Goal: Task Accomplishment & Management: Use online tool/utility

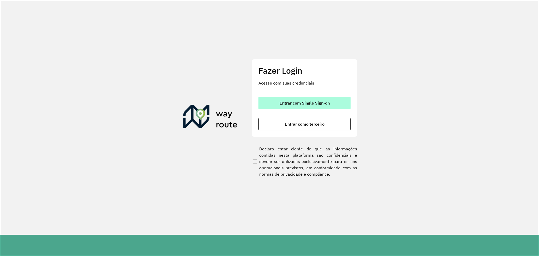
click at [338, 99] on button "Entrar com Single Sign-on" at bounding box center [304, 103] width 92 height 13
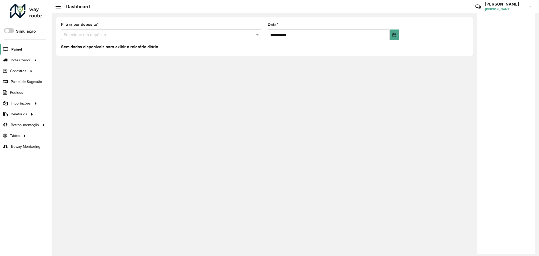
click at [18, 49] on span "Painel" at bounding box center [16, 50] width 11 height 6
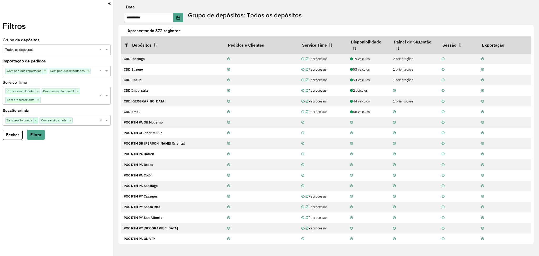
click at [35, 120] on span "×" at bounding box center [35, 120] width 4 height 5
click at [38, 136] on button "Filtrar" at bounding box center [36, 135] width 18 height 10
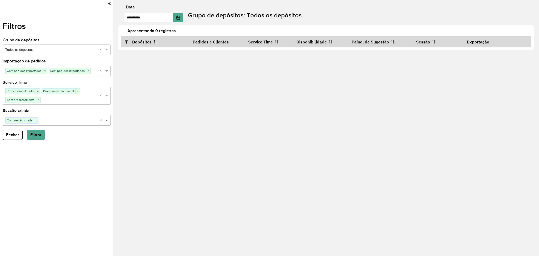
click at [107, 121] on span at bounding box center [107, 120] width 7 height 5
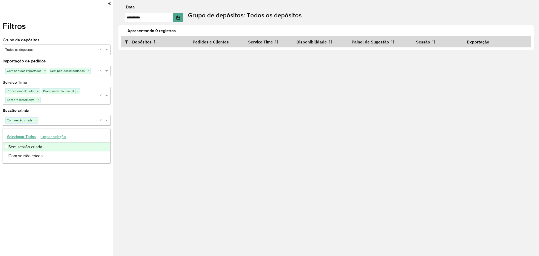
click at [27, 148] on div "Sem sessão criada" at bounding box center [56, 146] width 107 height 9
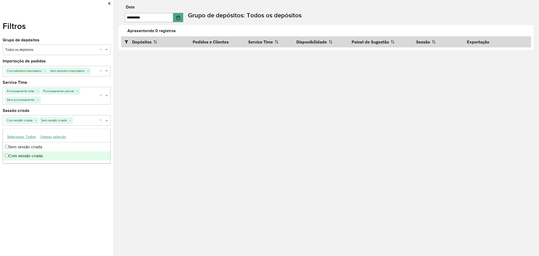
click at [63, 196] on div "Filtros Grupo de depósitos Selecione um grupo × Todos os depósitos × Importação…" at bounding box center [56, 128] width 113 height 256
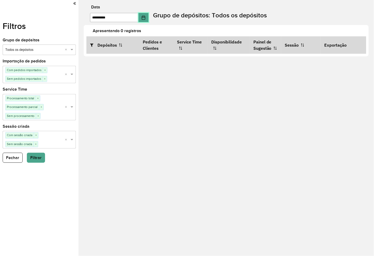
click at [145, 18] on icon "Choose Date" at bounding box center [143, 18] width 4 height 4
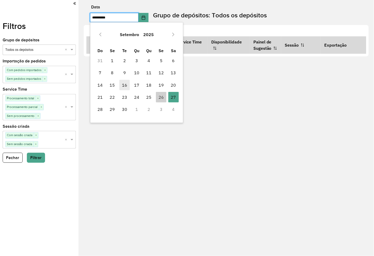
click at [127, 86] on span "16" at bounding box center [124, 85] width 11 height 11
type input "**********"
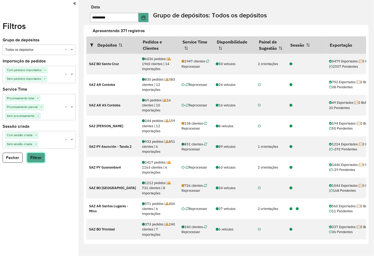
click at [35, 157] on button "Filtrar" at bounding box center [36, 158] width 18 height 10
click at [36, 136] on span "×" at bounding box center [36, 135] width 4 height 5
click at [39, 149] on button "Filtrar" at bounding box center [36, 151] width 18 height 10
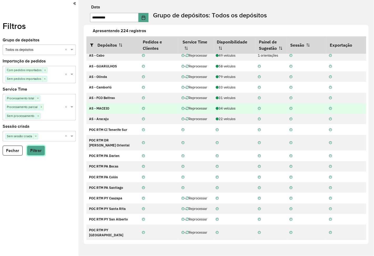
scroll to position [35, 0]
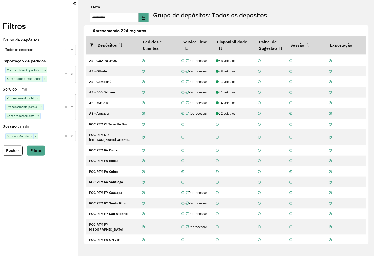
click at [72, 136] on span at bounding box center [72, 136] width 7 height 5
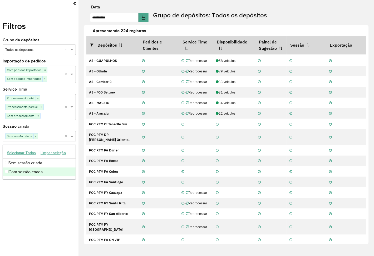
click at [30, 170] on div "Com sessão criada" at bounding box center [39, 171] width 73 height 9
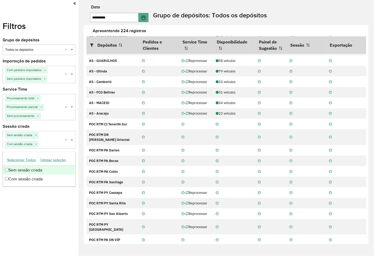
click at [54, 125] on div "Sessão criada Selecione uma opção Sem sessão criada × Com sessão criada × ×" at bounding box center [39, 137] width 73 height 24
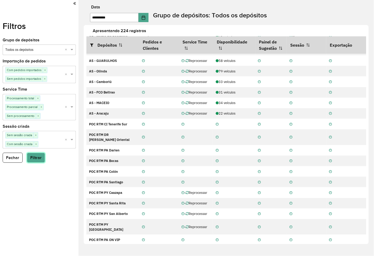
click at [38, 158] on button "Filtrar" at bounding box center [36, 158] width 18 height 10
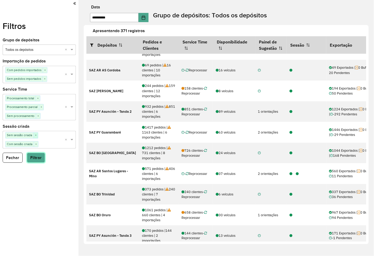
click at [36, 135] on span "×" at bounding box center [35, 135] width 4 height 5
click at [39, 149] on button "Filtrar" at bounding box center [36, 151] width 18 height 10
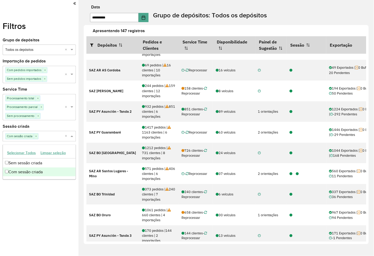
click at [54, 139] on input "text" at bounding box center [51, 136] width 26 height 5
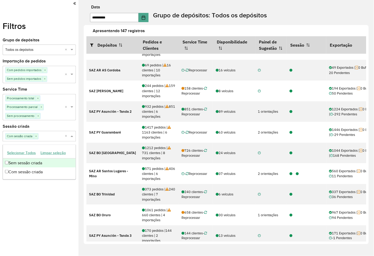
click at [40, 163] on div "Sem sessão criada" at bounding box center [39, 162] width 73 height 9
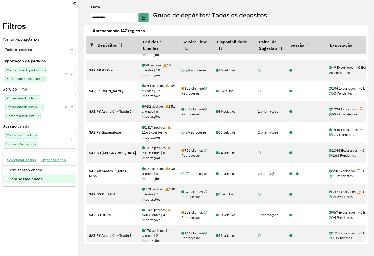
click at [38, 207] on div "Filtros Grupo de depósitos Selecione um grupo × Todos os depósitos × Importação…" at bounding box center [39, 128] width 78 height 256
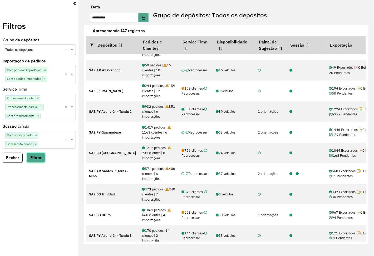
click at [41, 158] on button "Filtrar" at bounding box center [36, 158] width 18 height 10
